Goal: Navigation & Orientation: Understand site structure

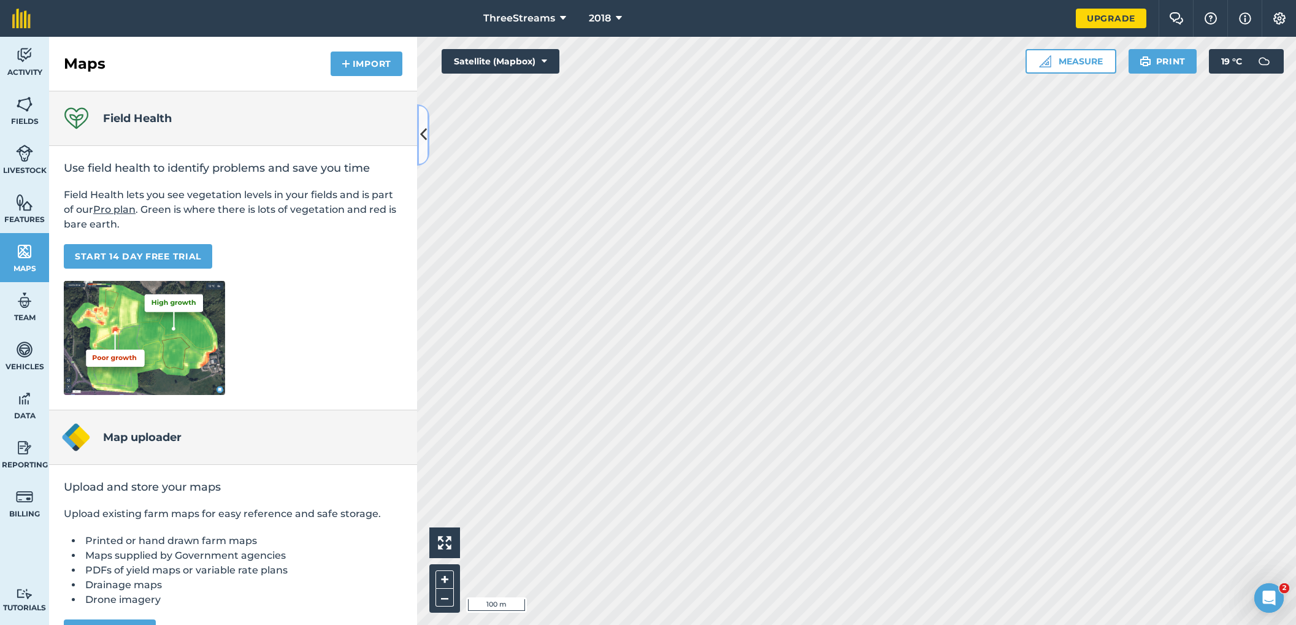
click at [423, 130] on icon at bounding box center [423, 134] width 7 height 21
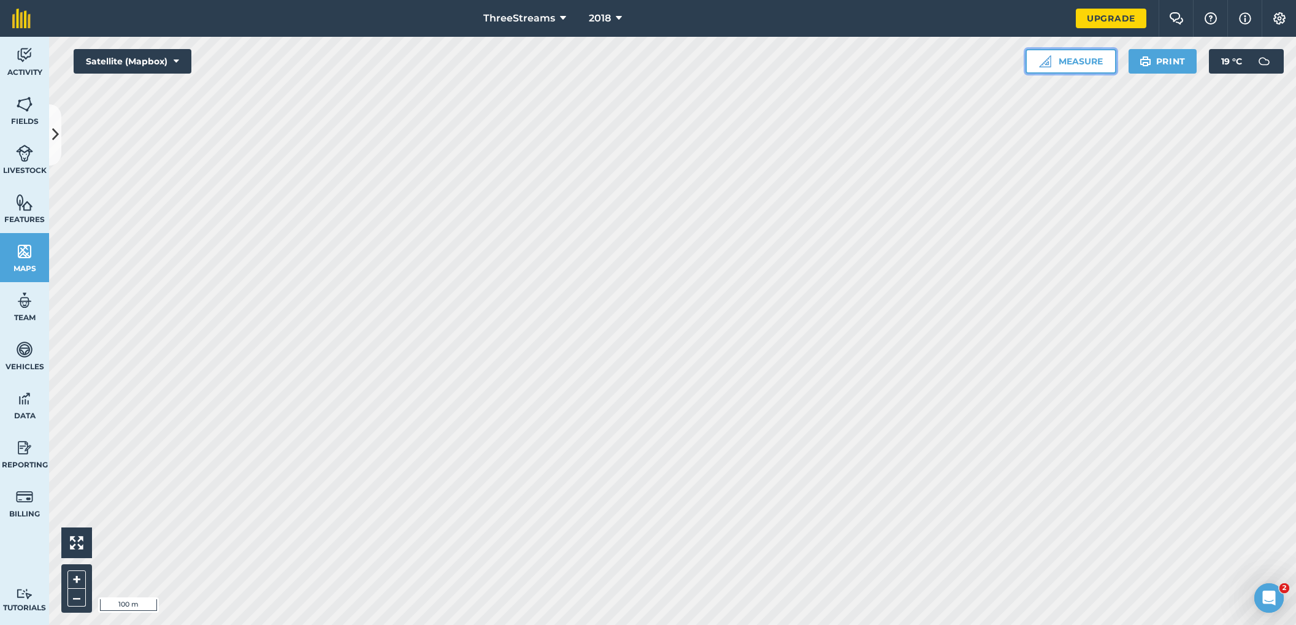
click at [1078, 55] on button "Measure" at bounding box center [1071, 61] width 91 height 25
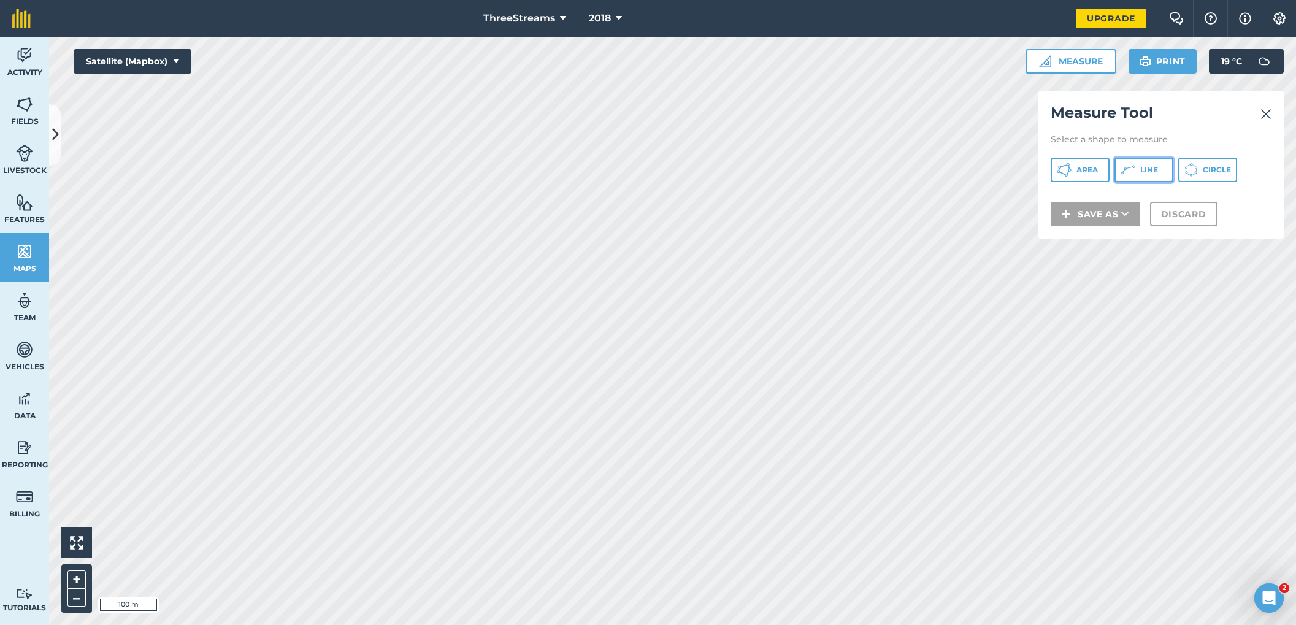
click at [1145, 174] on span "Line" at bounding box center [1149, 170] width 18 height 10
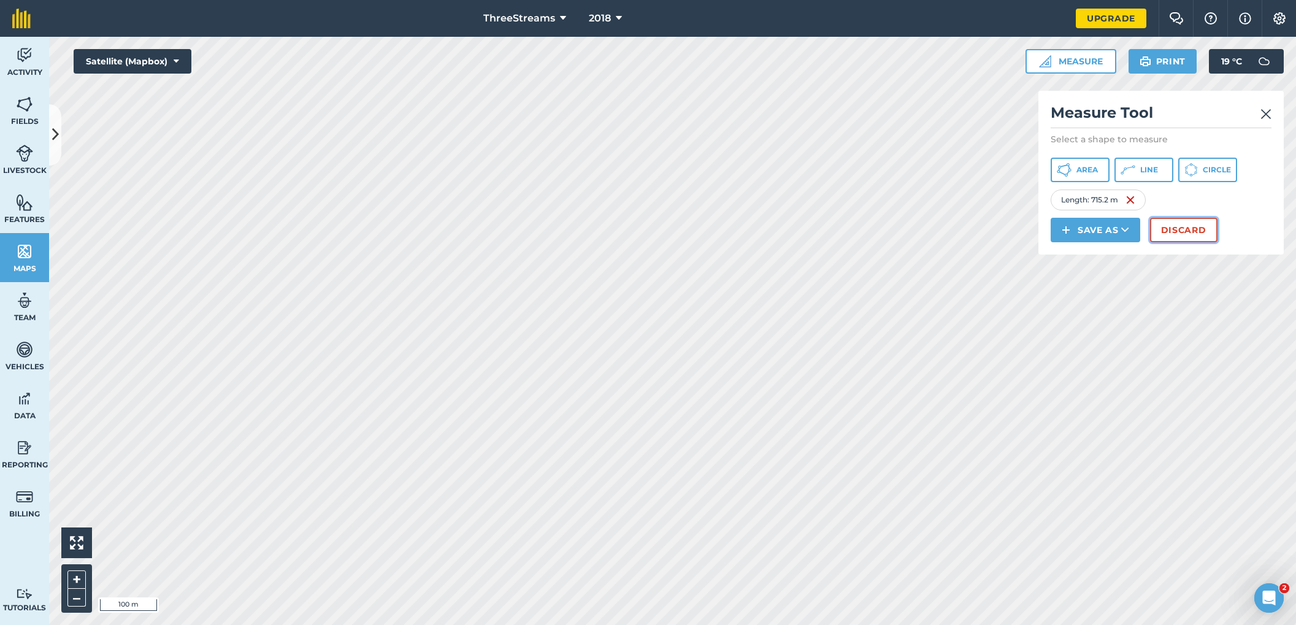
click at [1193, 237] on button "Discard" at bounding box center [1183, 230] width 67 height 25
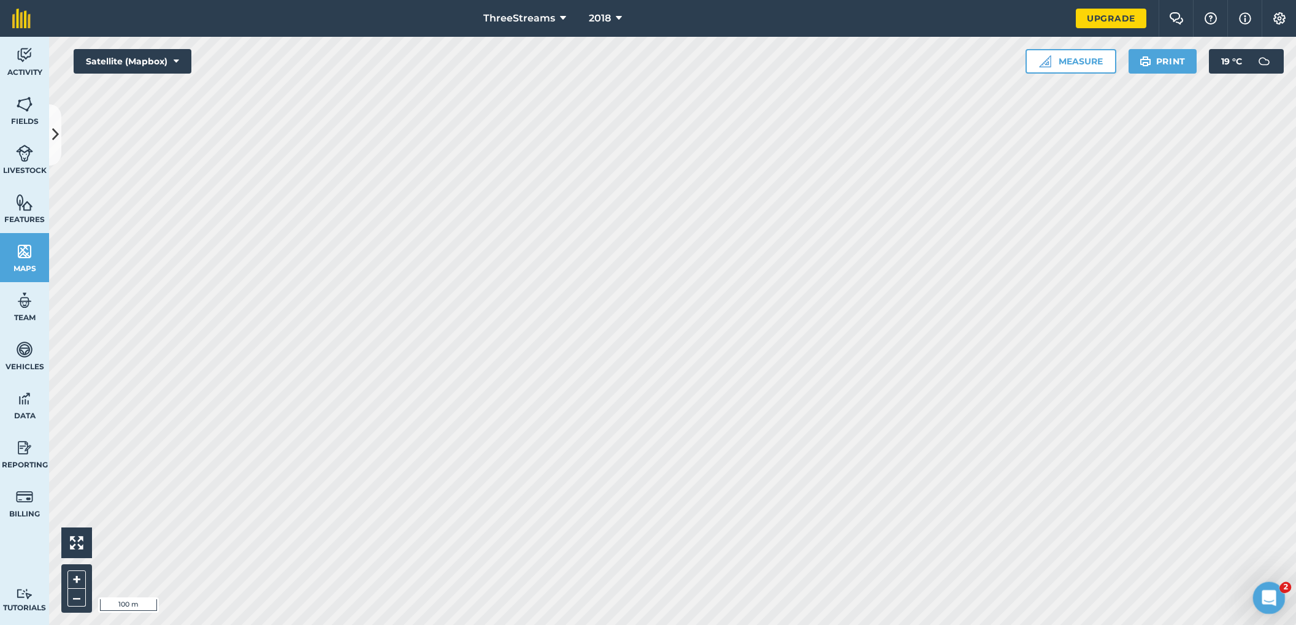
click at [1267, 602] on icon "Open Intercom Messenger" at bounding box center [1268, 596] width 20 height 20
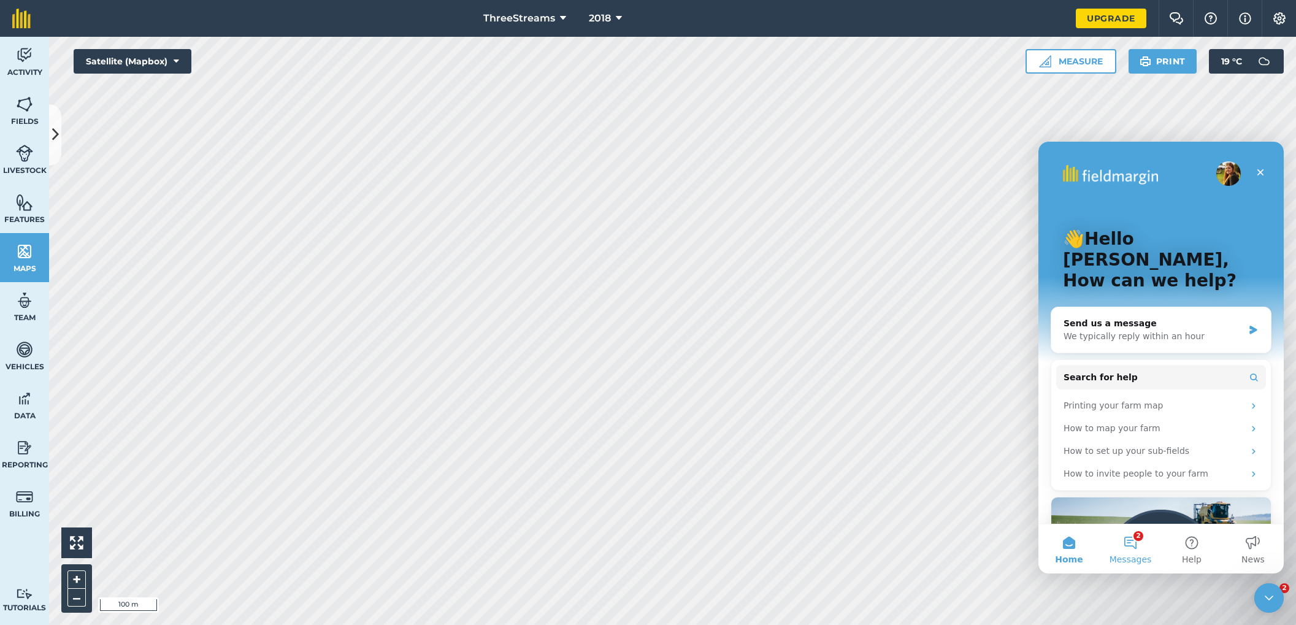
click at [1119, 549] on button "2 Messages" at bounding box center [1130, 549] width 61 height 49
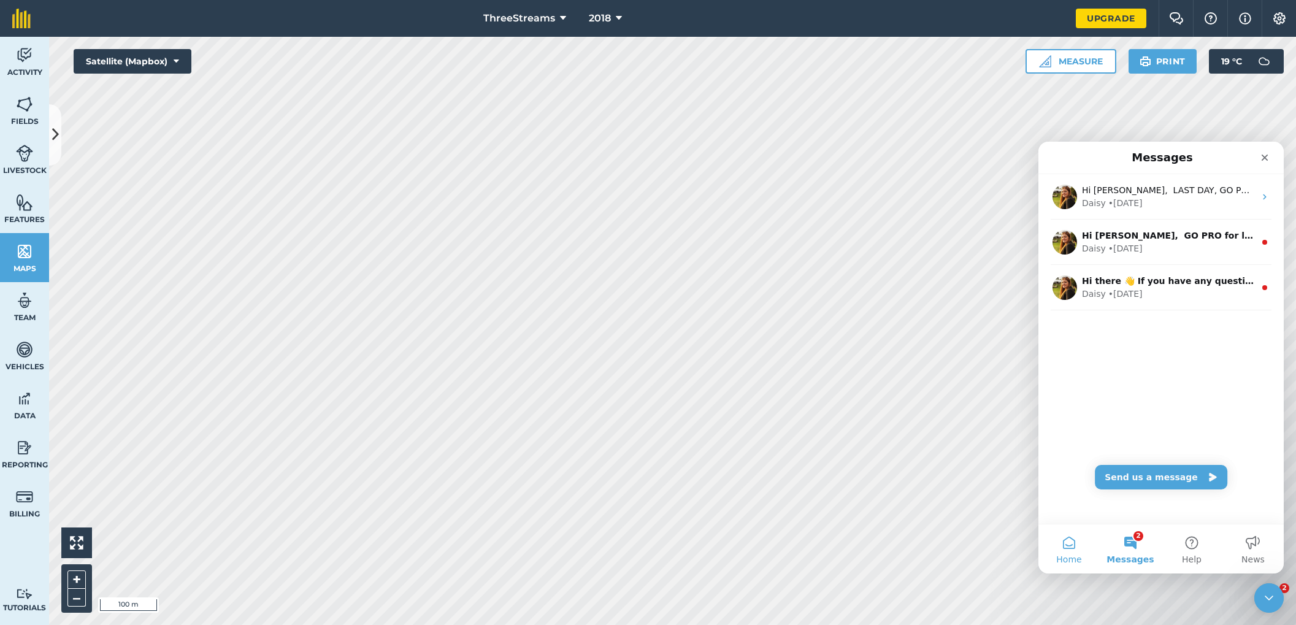
click at [1073, 559] on span "Home" at bounding box center [1068, 559] width 25 height 9
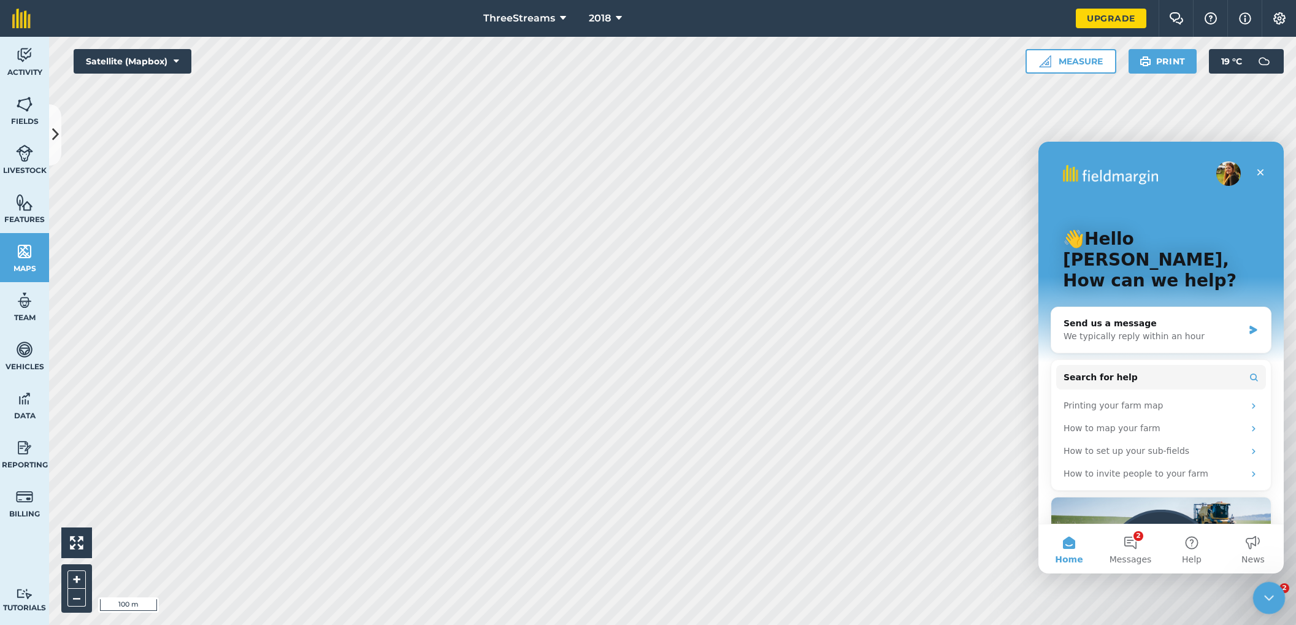
click at [1274, 605] on div "Close Intercom Messenger" at bounding box center [1267, 596] width 29 height 29
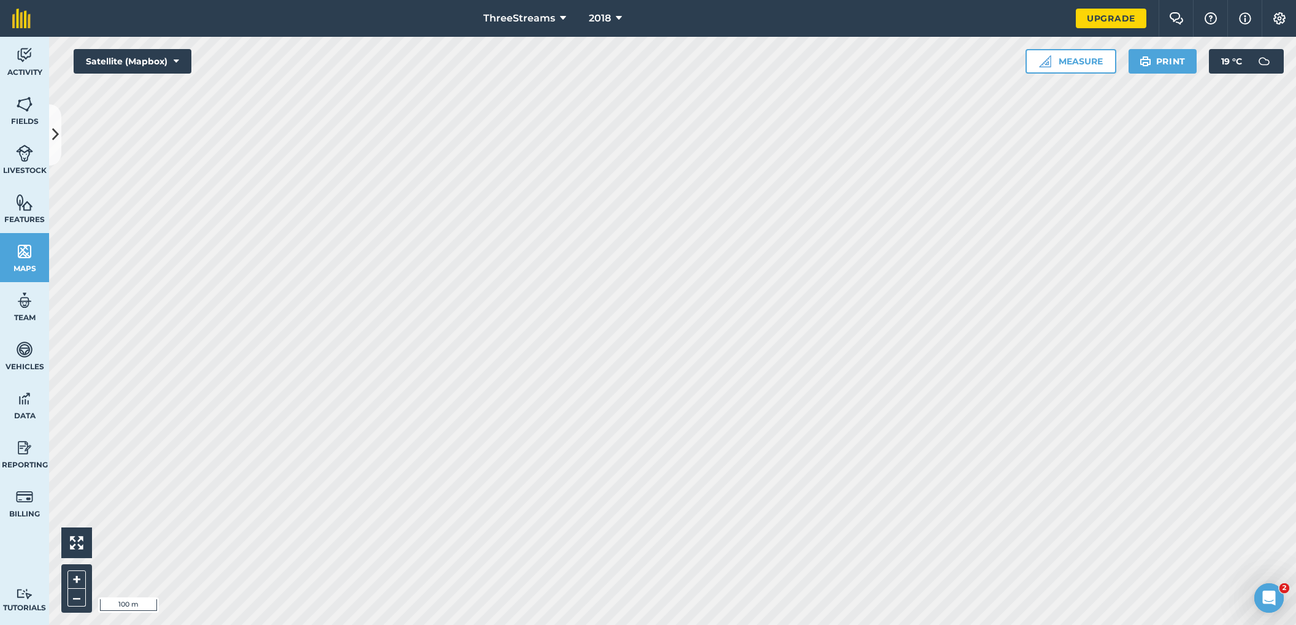
click at [31, 213] on link "Features" at bounding box center [24, 208] width 49 height 49
click at [58, 139] on icon at bounding box center [55, 134] width 7 height 21
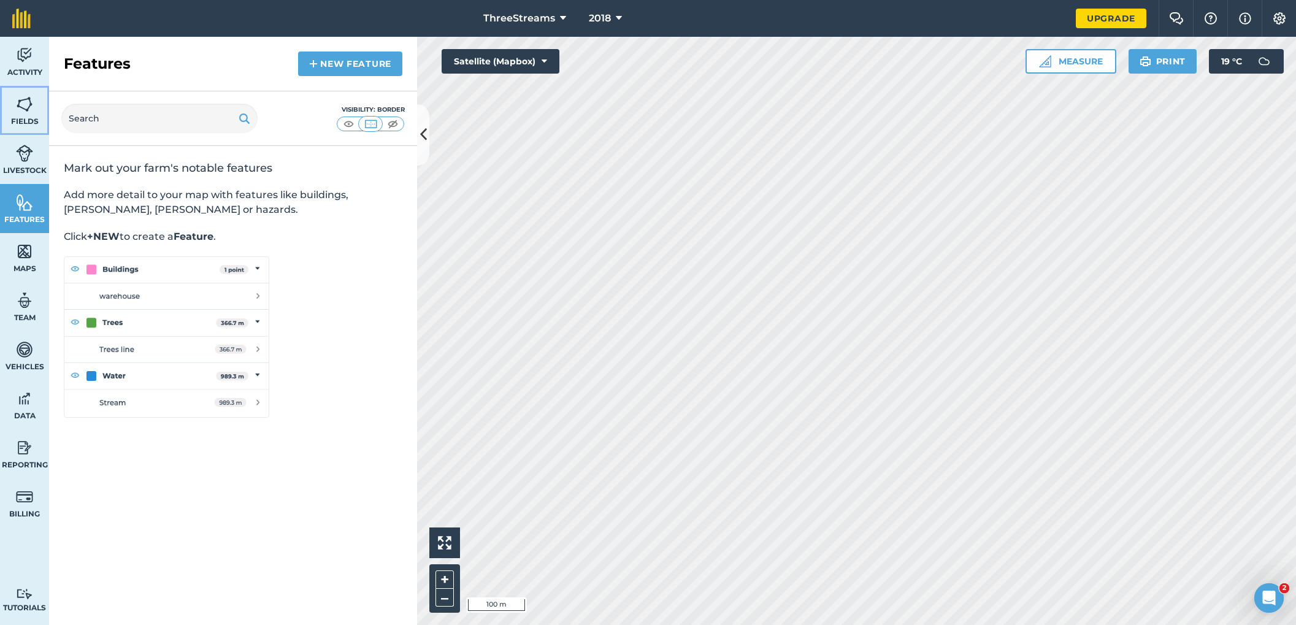
click at [22, 118] on span "Fields" at bounding box center [24, 122] width 49 height 10
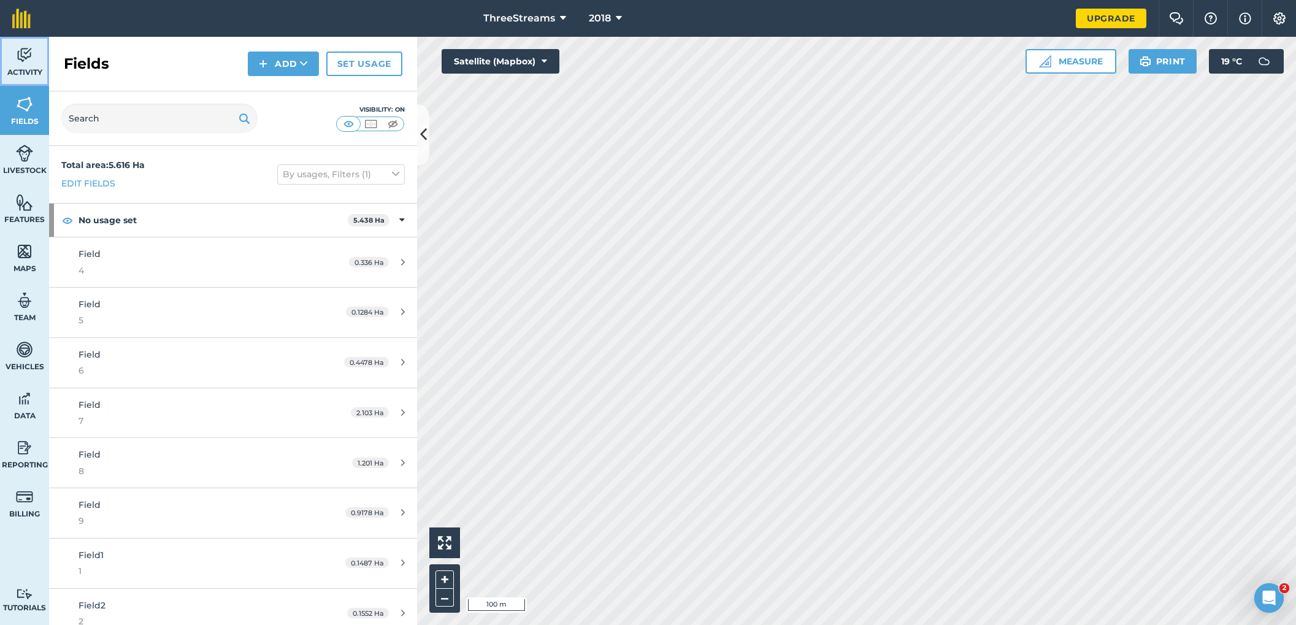
click at [26, 63] on img at bounding box center [24, 55] width 17 height 18
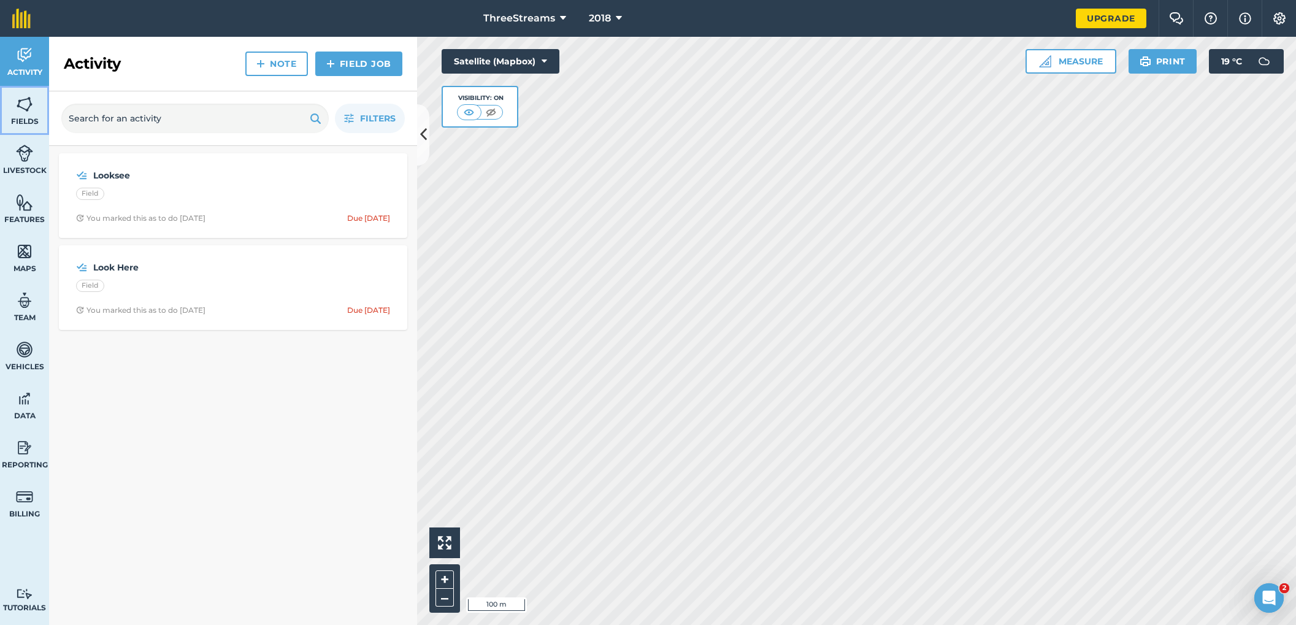
click at [20, 106] on img at bounding box center [24, 104] width 17 height 18
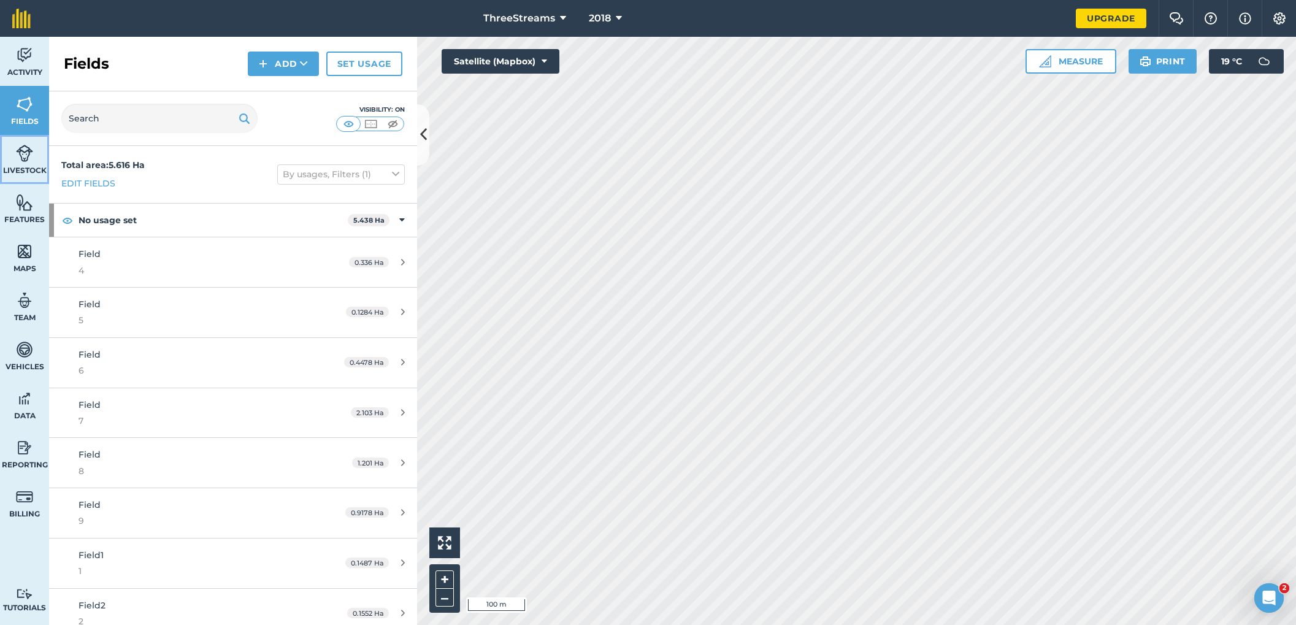
click at [14, 153] on link "Livestock" at bounding box center [24, 159] width 49 height 49
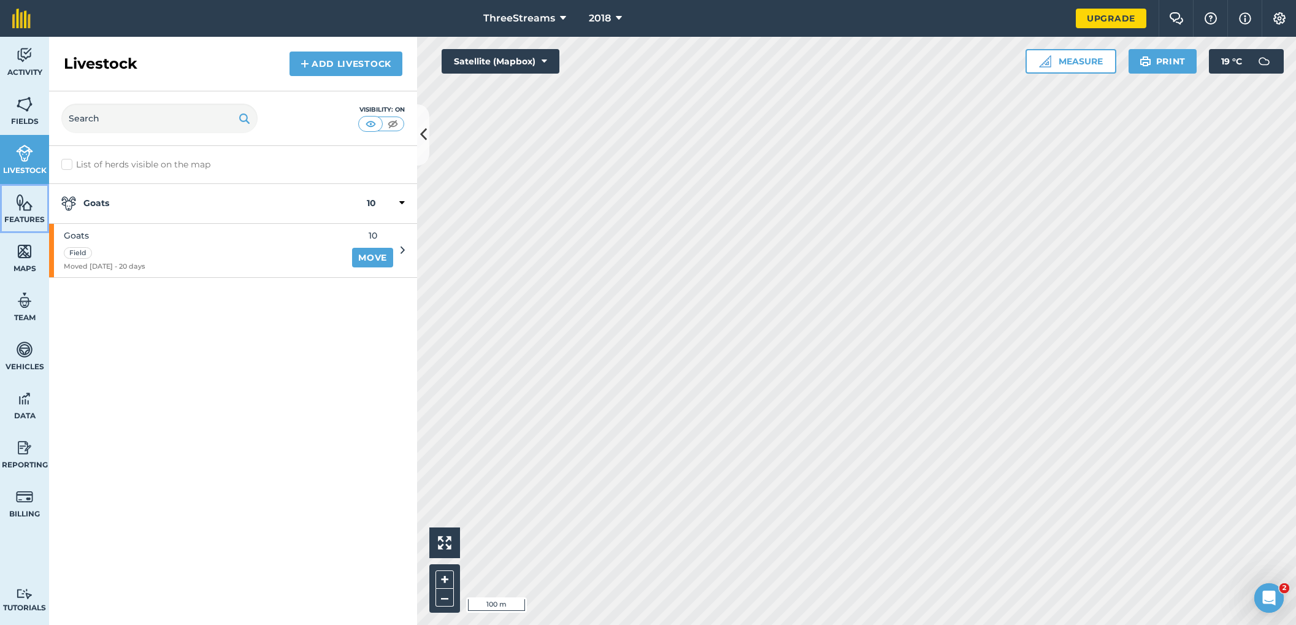
click at [12, 196] on link "Features" at bounding box center [24, 208] width 49 height 49
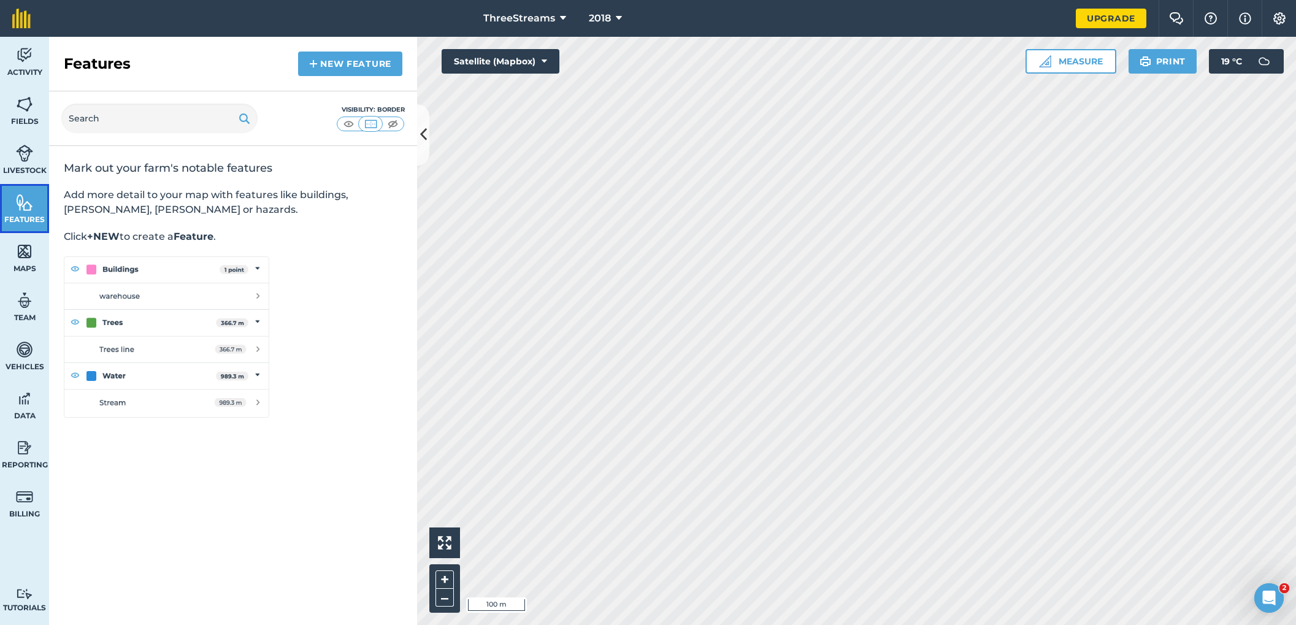
click at [15, 222] on span "Features" at bounding box center [24, 220] width 49 height 10
click at [14, 249] on link "Maps" at bounding box center [24, 257] width 49 height 49
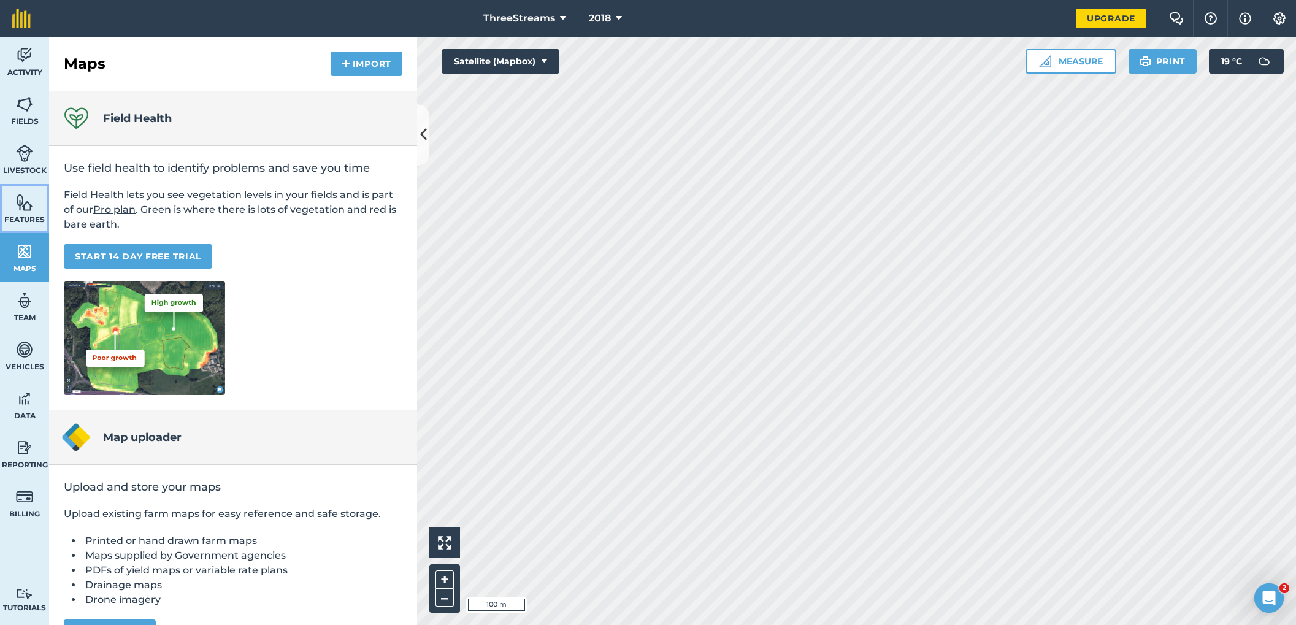
click at [36, 208] on link "Features" at bounding box center [24, 208] width 49 height 49
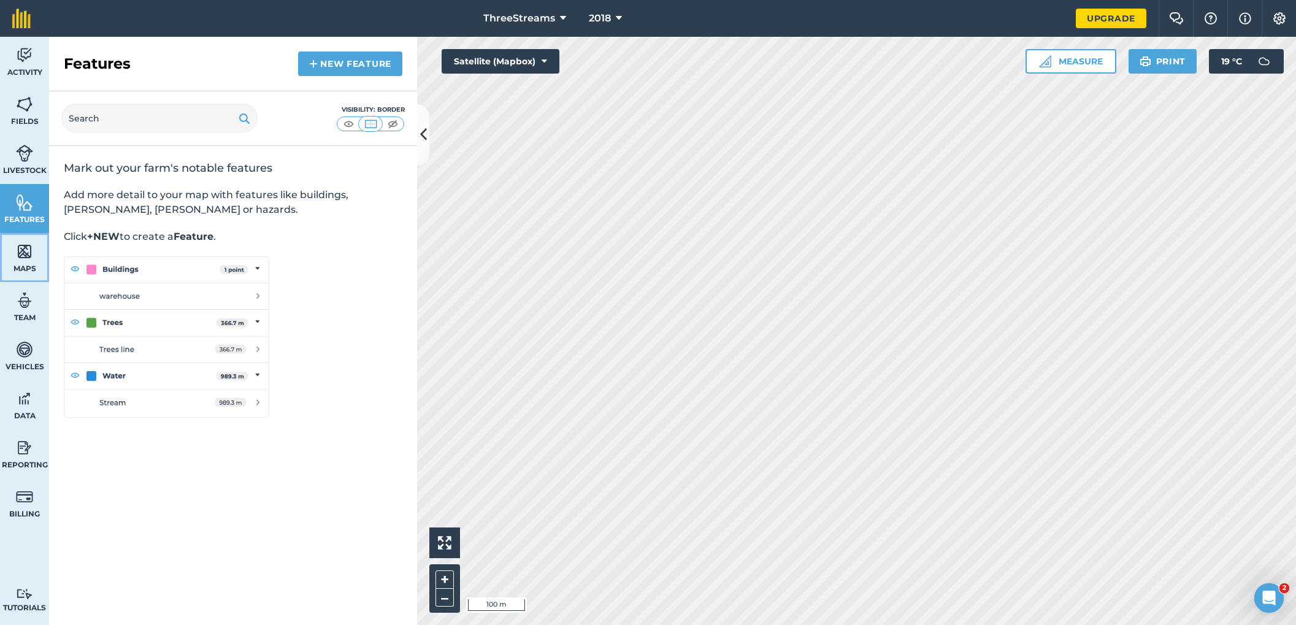
click at [31, 239] on link "Maps" at bounding box center [24, 257] width 49 height 49
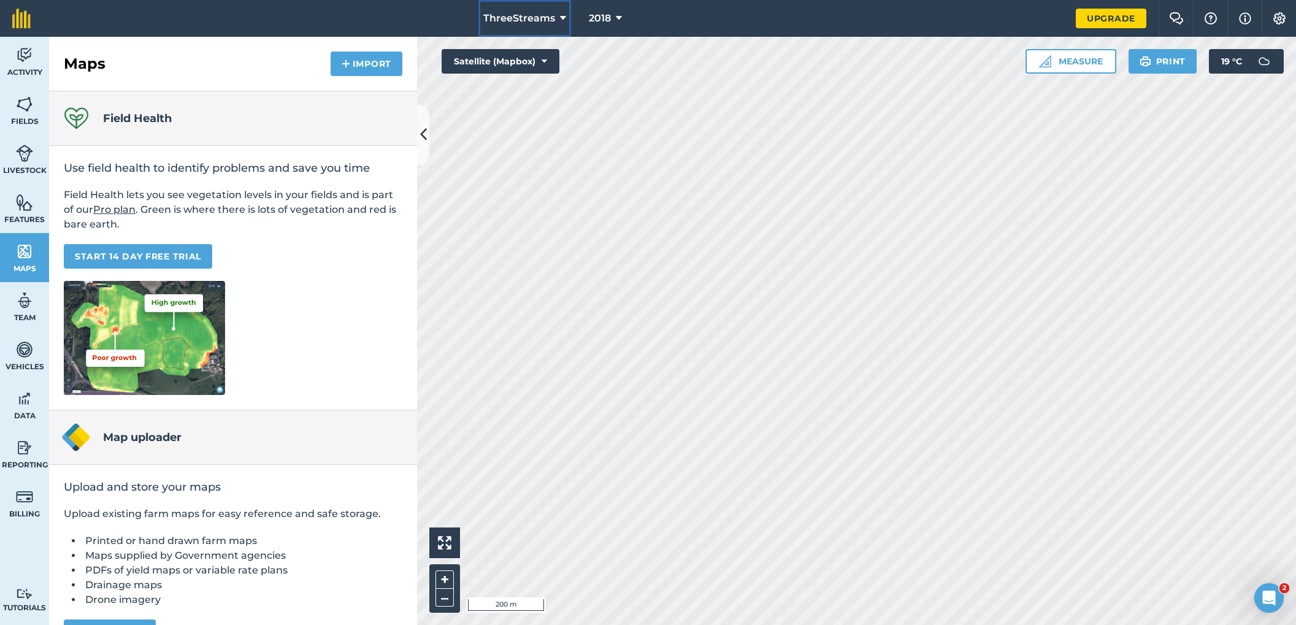
click at [557, 16] on button "ThreeStreams" at bounding box center [525, 18] width 93 height 37
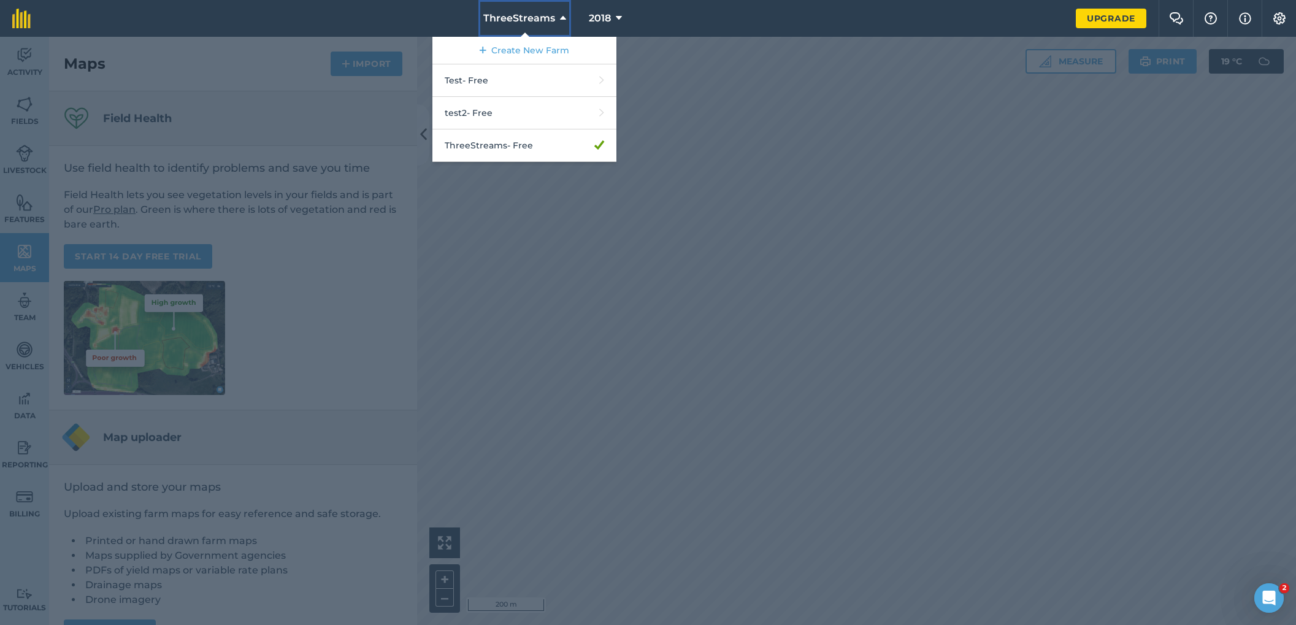
click at [519, 24] on span "ThreeStreams" at bounding box center [519, 18] width 72 height 15
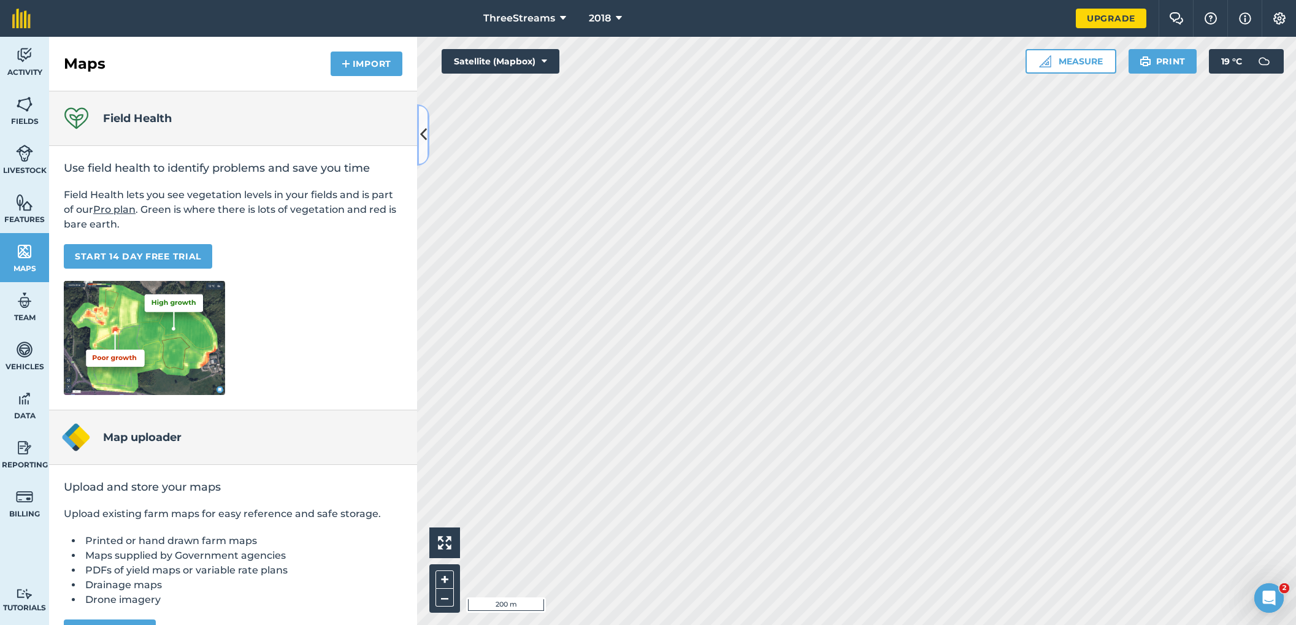
click at [420, 125] on icon at bounding box center [423, 134] width 7 height 21
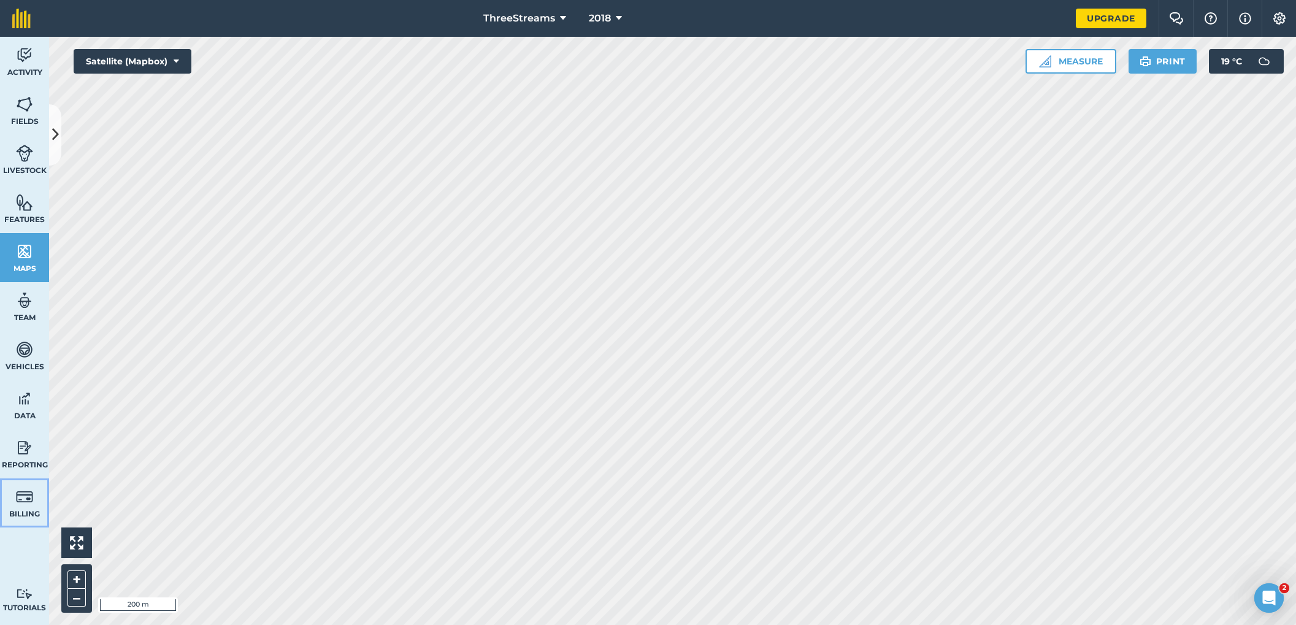
click at [36, 494] on link "Billing" at bounding box center [24, 503] width 49 height 49
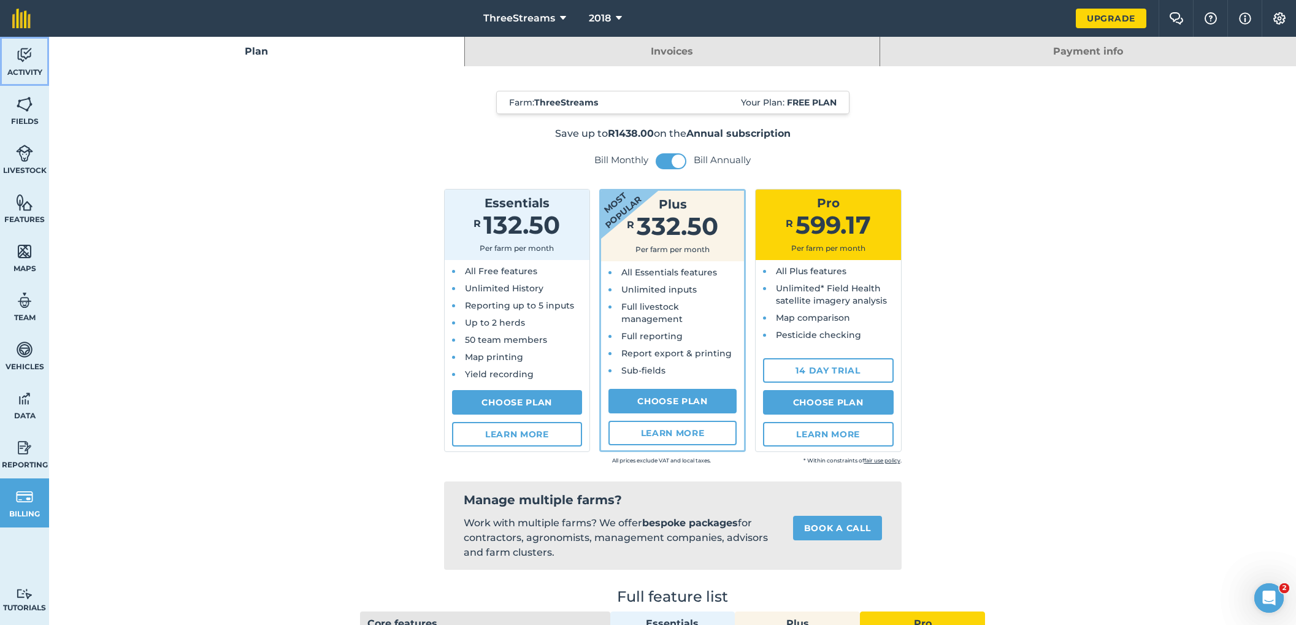
click at [34, 63] on link "Activity" at bounding box center [24, 61] width 49 height 49
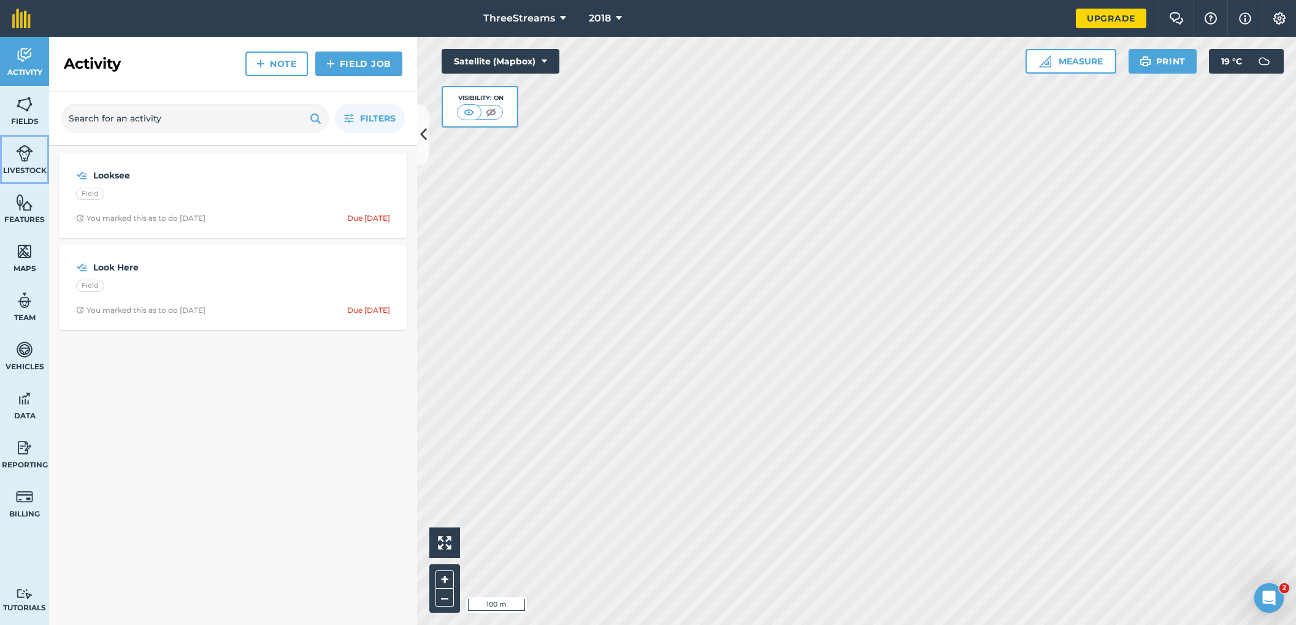
click at [22, 158] on img at bounding box center [24, 153] width 17 height 18
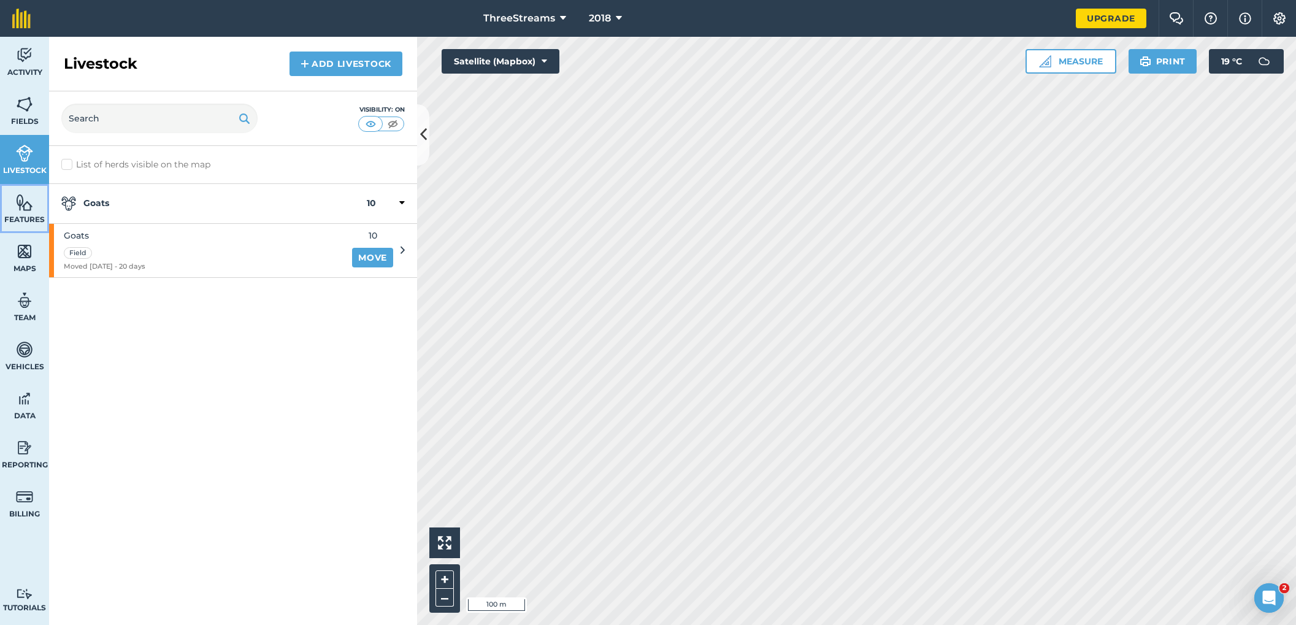
click at [18, 194] on img at bounding box center [24, 202] width 17 height 18
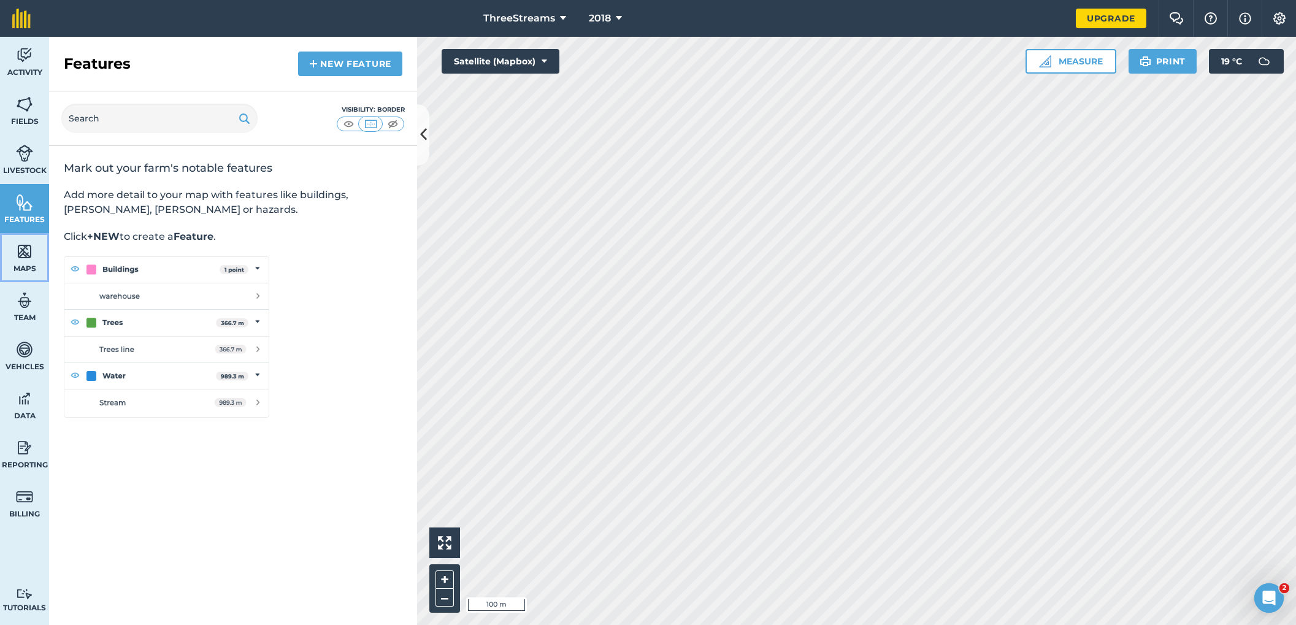
click at [19, 247] on img at bounding box center [24, 251] width 17 height 18
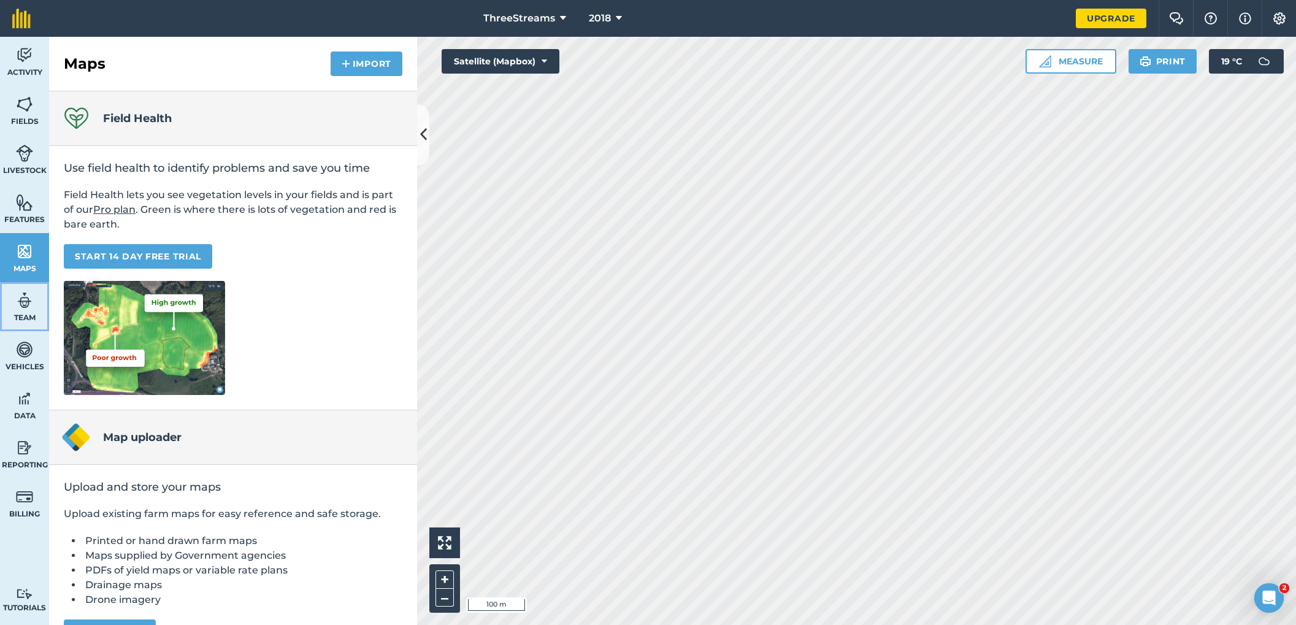
click at [18, 296] on img at bounding box center [24, 300] width 17 height 18
select select "MEMBER"
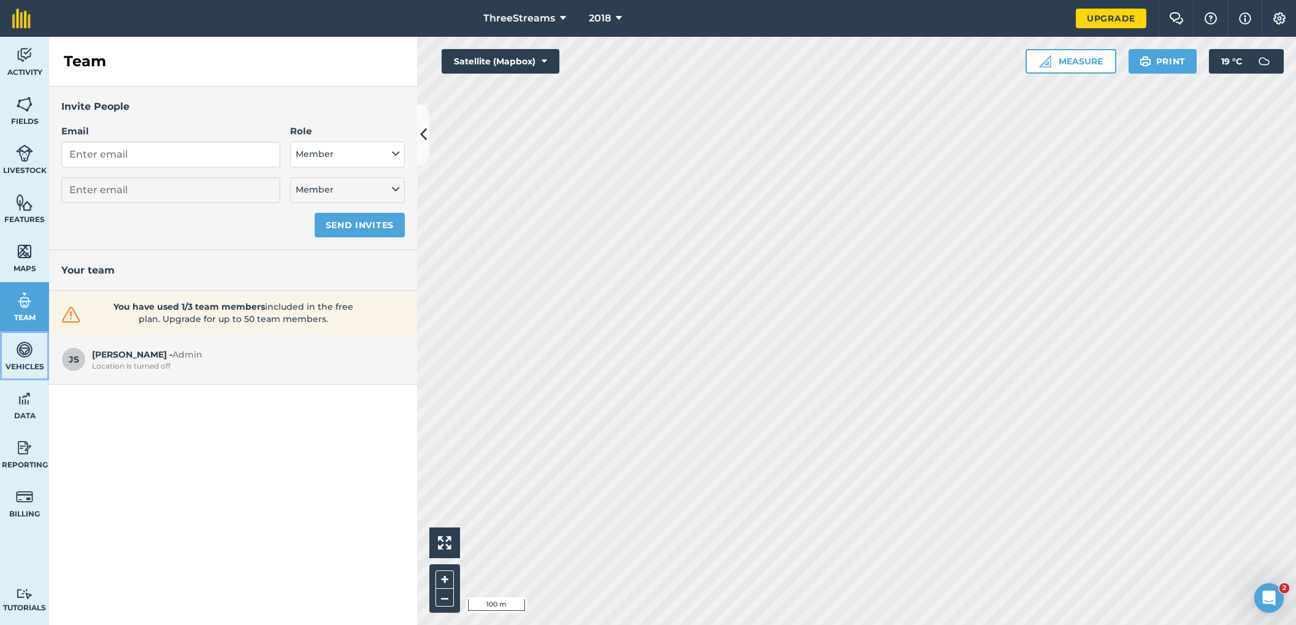
click at [26, 354] on img at bounding box center [24, 349] width 17 height 18
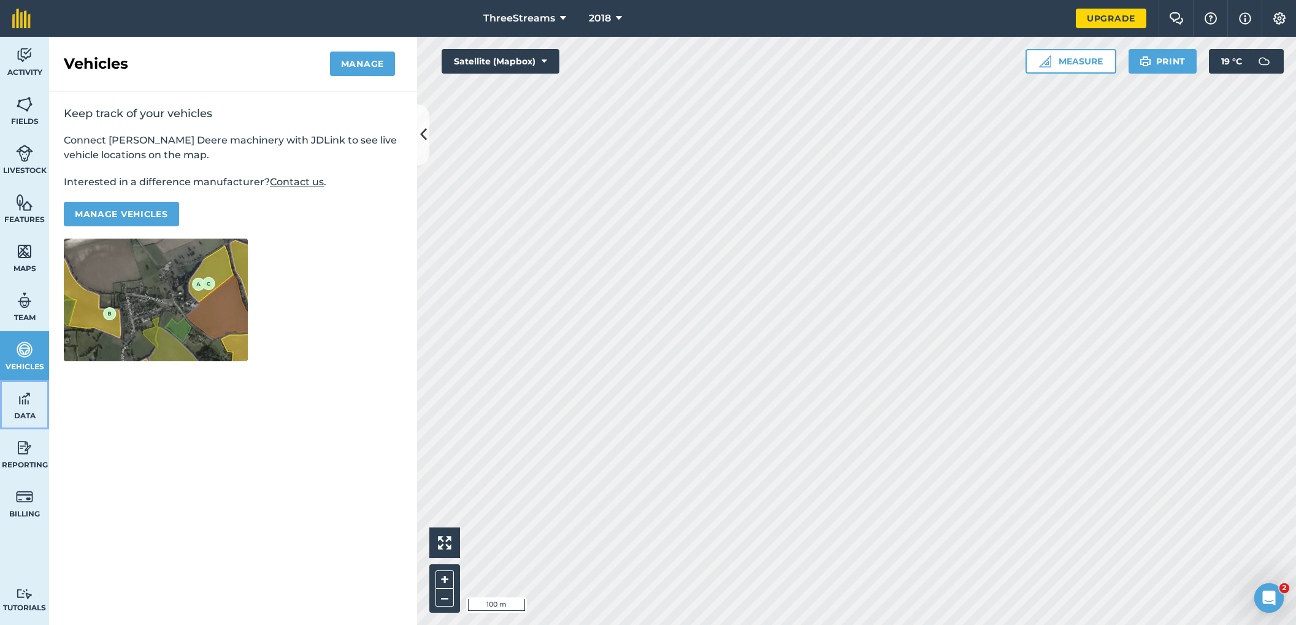
click at [33, 406] on link "Data" at bounding box center [24, 404] width 49 height 49
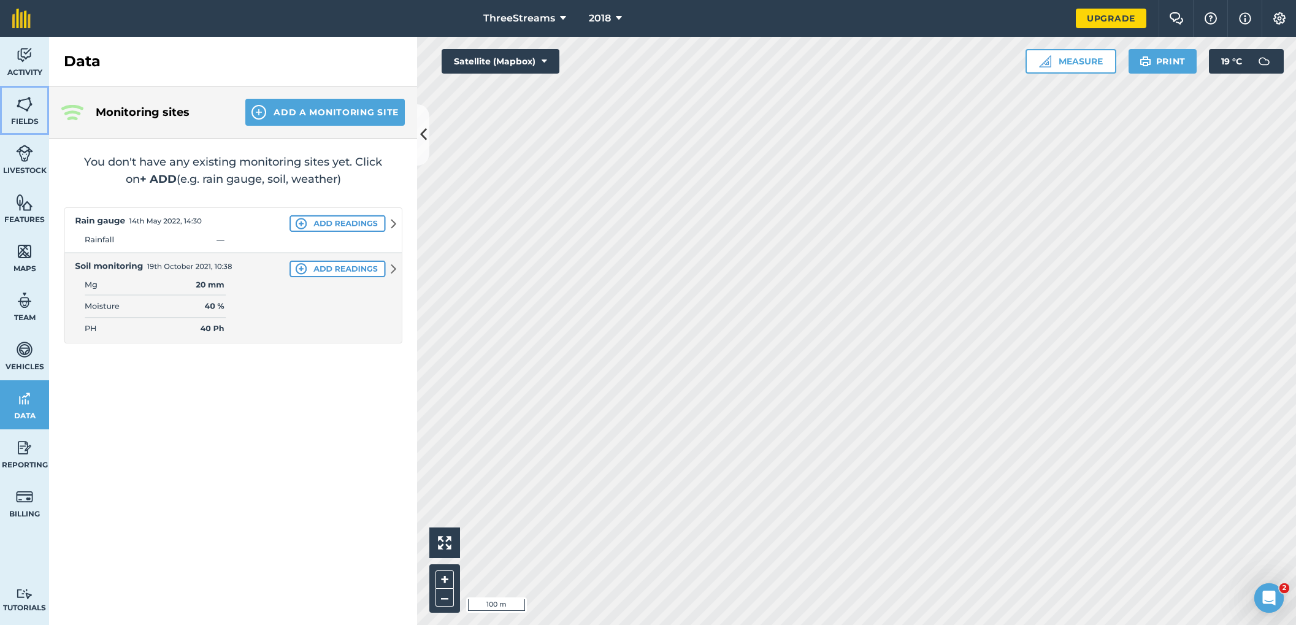
click at [39, 110] on link "Fields" at bounding box center [24, 110] width 49 height 49
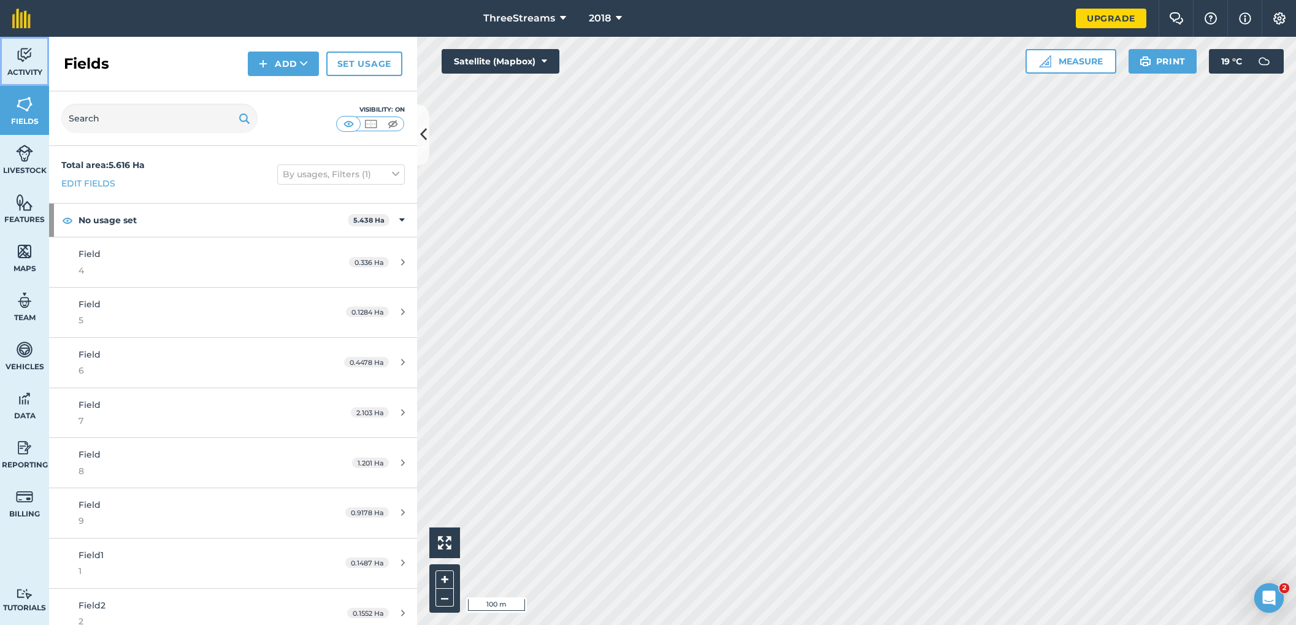
click at [29, 72] on span "Activity" at bounding box center [24, 72] width 49 height 10
